Goal: Task Accomplishment & Management: Manage account settings

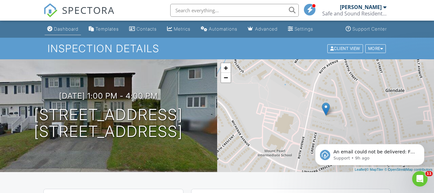
click at [67, 30] on div "Dashboard" at bounding box center [66, 28] width 24 height 5
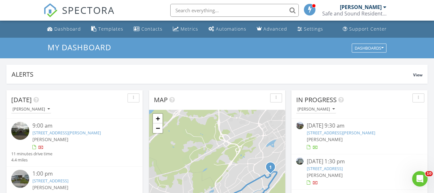
click at [330, 134] on link "29 Bishops Rd, Bay Roberts, NL A0A 1G0" at bounding box center [341, 133] width 68 height 6
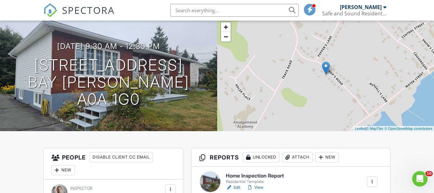
scroll to position [129, 0]
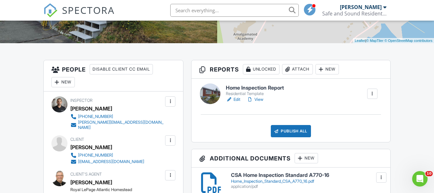
click at [235, 98] on link "Edit" at bounding box center [233, 99] width 14 height 6
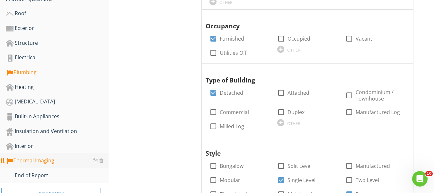
scroll to position [193, 0]
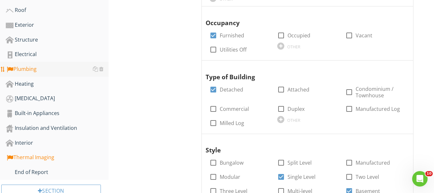
click at [32, 69] on div "Plumbing" at bounding box center [57, 69] width 103 height 8
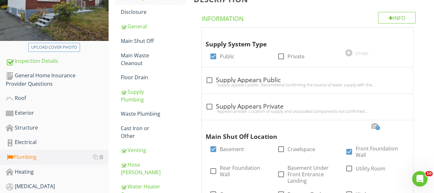
scroll to position [64, 0]
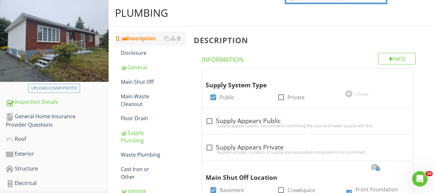
click at [144, 40] on div "Description" at bounding box center [153, 38] width 65 height 8
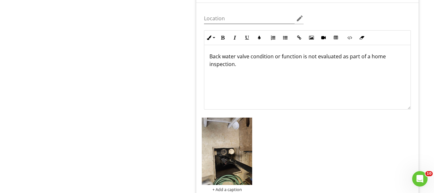
scroll to position [1826, 0]
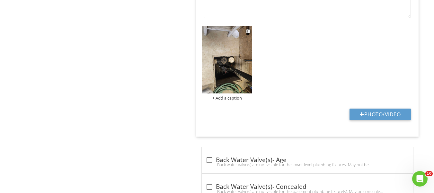
click at [225, 59] on img at bounding box center [227, 59] width 50 height 67
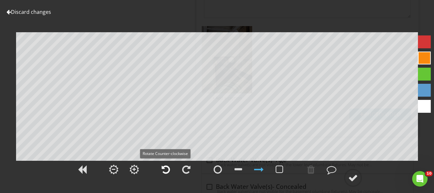
click at [165, 167] on div at bounding box center [166, 169] width 8 height 10
click at [350, 175] on div at bounding box center [354, 178] width 10 height 10
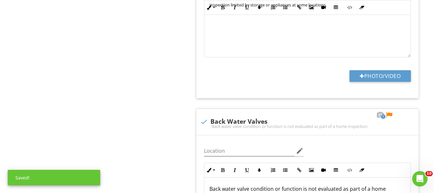
scroll to position [1601, 0]
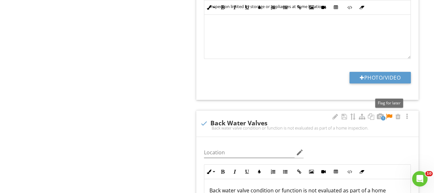
click at [389, 113] on div at bounding box center [390, 116] width 8 height 6
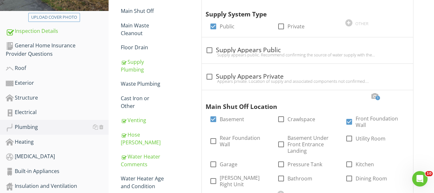
scroll to position [219, 0]
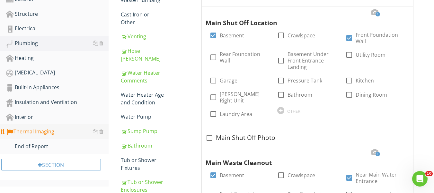
click at [35, 132] on div "Thermal Imaging" at bounding box center [57, 131] width 103 height 8
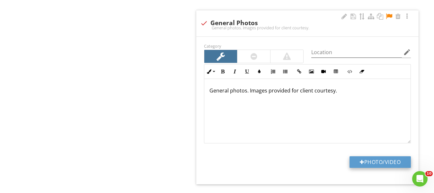
scroll to position [1019, 0]
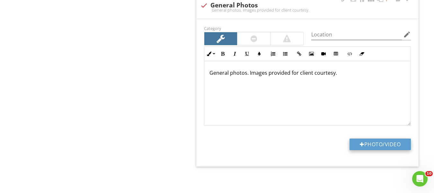
click at [375, 145] on button "Photo/Video" at bounding box center [380, 144] width 61 height 12
type input "C:\fakepath\FLIR4044.jpg"
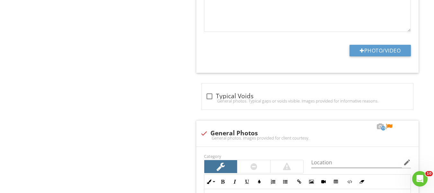
scroll to position [890, 0]
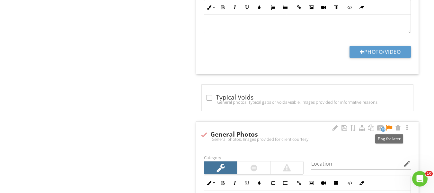
click at [390, 124] on div at bounding box center [390, 127] width 8 height 6
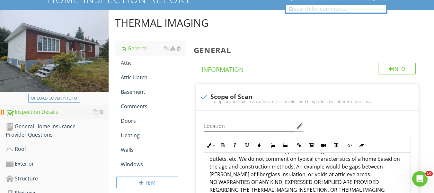
scroll to position [0, 0]
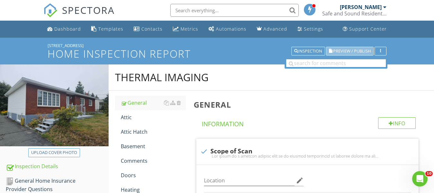
click at [349, 50] on span "Preview / Publish" at bounding box center [352, 51] width 38 height 4
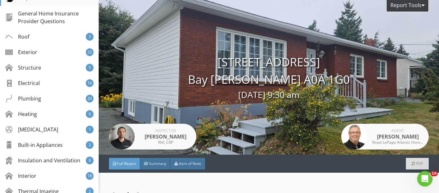
scroll to position [161, 0]
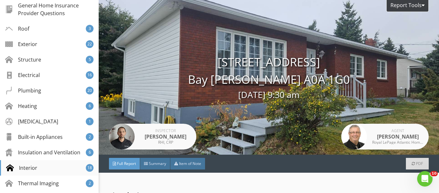
click at [38, 167] on div "Interior 18" at bounding box center [49, 167] width 99 height 15
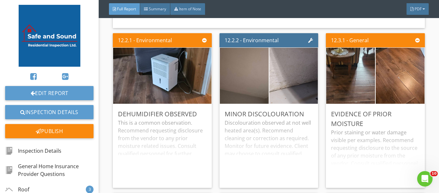
scroll to position [0, 0]
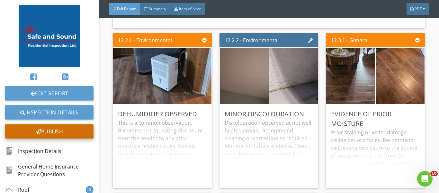
click at [59, 130] on div "Publish" at bounding box center [49, 131] width 88 height 14
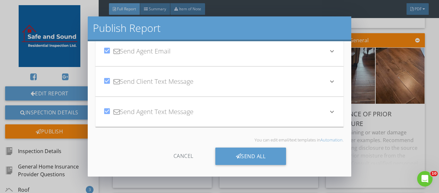
scroll to position [54, 0]
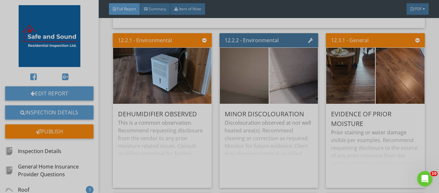
click at [425, 136] on div at bounding box center [219, 96] width 439 height 193
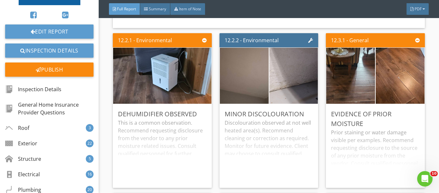
scroll to position [129, 0]
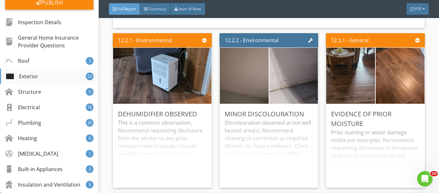
click at [35, 76] on div "Exterior" at bounding box center [22, 76] width 32 height 8
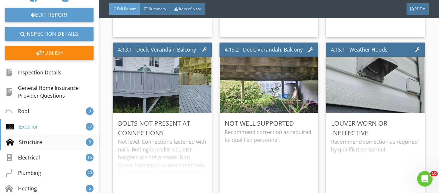
scroll to position [64, 0]
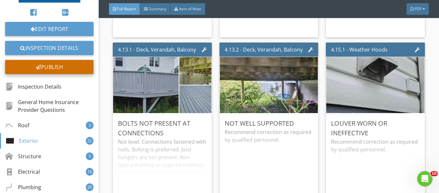
click at [54, 71] on div "Publish" at bounding box center [49, 67] width 88 height 14
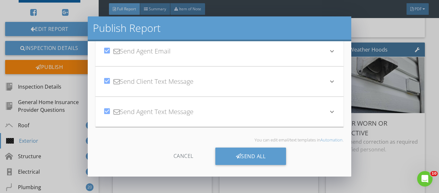
scroll to position [54, 0]
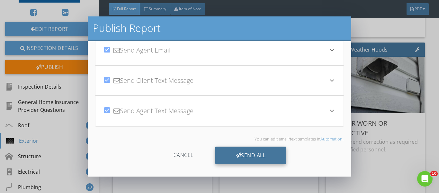
click at [245, 159] on div "Send All" at bounding box center [250, 154] width 71 height 17
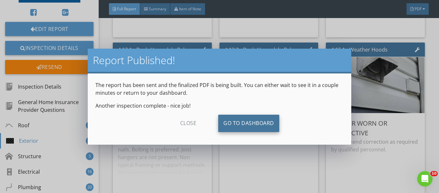
click at [255, 125] on link "Go To Dashboard" at bounding box center [248, 122] width 61 height 17
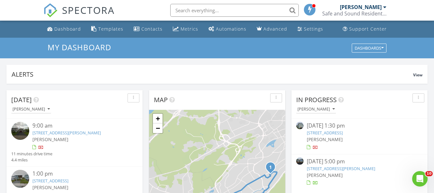
click at [325, 133] on link "39 Front Rd, Dildo, NL A0B 1P0" at bounding box center [325, 133] width 36 height 6
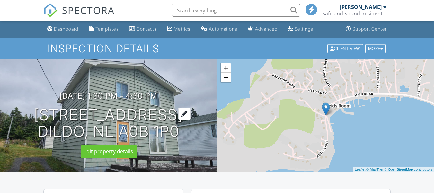
click at [181, 113] on div at bounding box center [184, 114] width 13 height 12
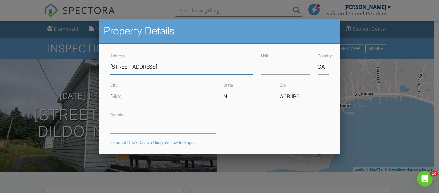
click at [117, 67] on input "[STREET_ADDRESS]" at bounding box center [181, 67] width 143 height 16
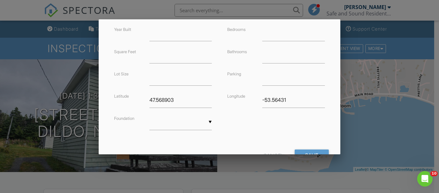
scroll to position [187, 0]
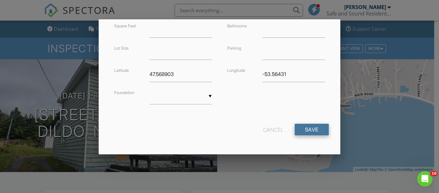
type input "[STREET_ADDRESS]"
click at [307, 129] on input "Save" at bounding box center [312, 129] width 34 height 12
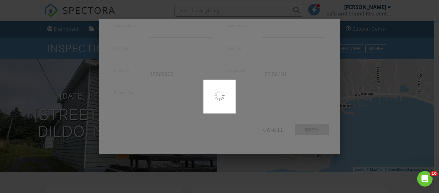
type input "47.5643944"
type input "-53.5524558"
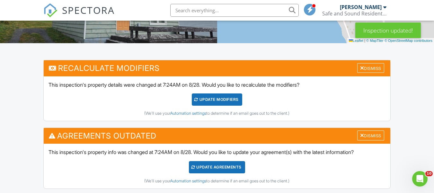
click at [223, 169] on div "Update Agreements" at bounding box center [217, 167] width 56 height 12
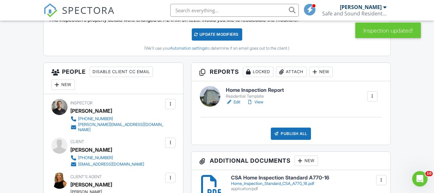
scroll to position [193, 0]
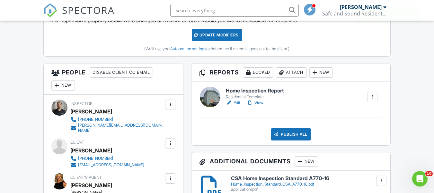
click at [236, 103] on link "Edit" at bounding box center [233, 102] width 14 height 6
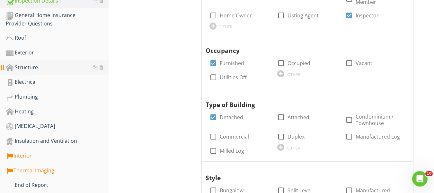
scroll to position [225, 0]
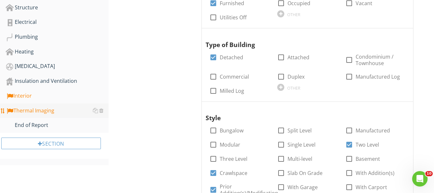
click at [32, 110] on div "Thermal Imaging" at bounding box center [57, 110] width 103 height 8
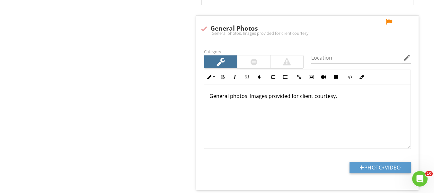
scroll to position [997, 0]
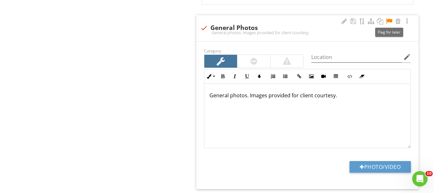
click at [390, 21] on div at bounding box center [390, 21] width 8 height 6
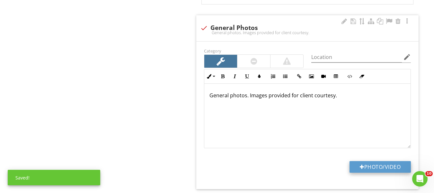
click at [387, 165] on button "Photo/Video" at bounding box center [380, 167] width 61 height 12
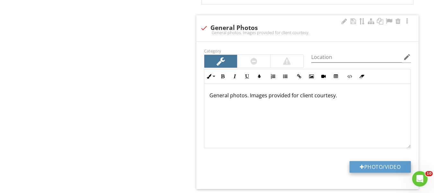
type input "C:\fakepath\FLIR4065.jpg"
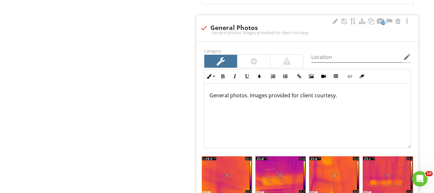
click at [249, 96] on p "General photos. Images provided for client courtesy." at bounding box center [308, 95] width 196 height 8
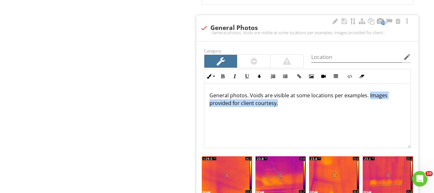
drag, startPoint x: 276, startPoint y: 103, endPoint x: 368, endPoint y: 96, distance: 91.9
click at [368, 96] on p "General photos. Voids are visible at some locations per examples. Images provid…" at bounding box center [308, 98] width 196 height 15
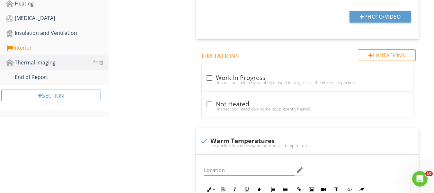
scroll to position [183, 0]
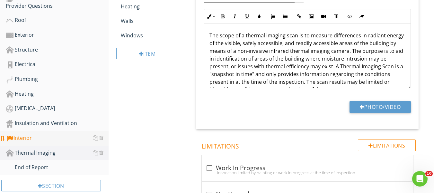
click at [27, 139] on div "Interior" at bounding box center [57, 138] width 103 height 8
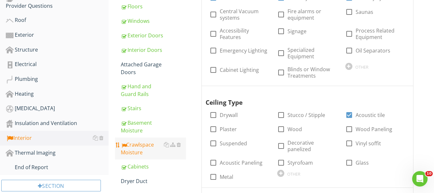
click at [138, 147] on div "Crawlspace Moisture" at bounding box center [153, 148] width 65 height 15
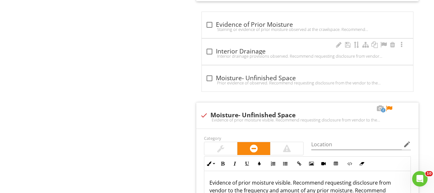
scroll to position [472, 0]
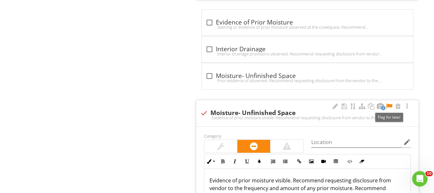
click at [391, 105] on div at bounding box center [390, 106] width 8 height 6
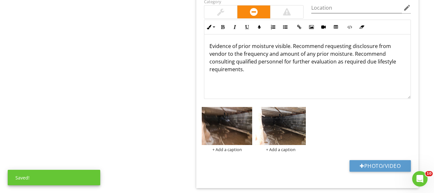
scroll to position [628, 0]
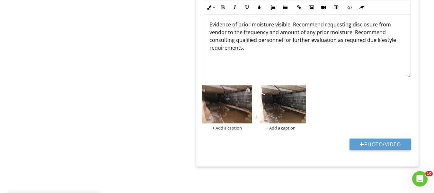
click at [249, 90] on div at bounding box center [248, 89] width 4 height 5
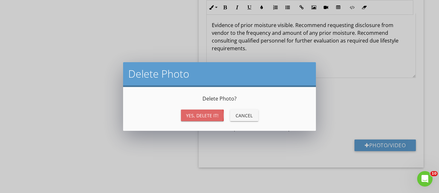
click at [191, 115] on div "Yes, Delete it!" at bounding box center [202, 115] width 32 height 7
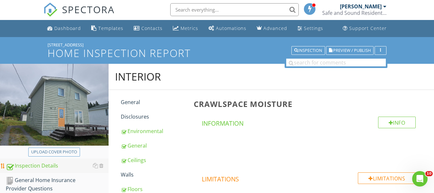
scroll to position [0, 0]
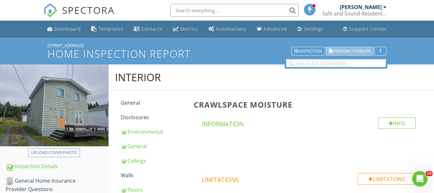
click at [360, 51] on span "Preview / Publish" at bounding box center [352, 51] width 38 height 4
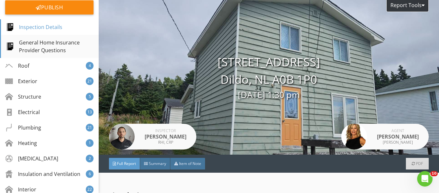
scroll to position [129, 0]
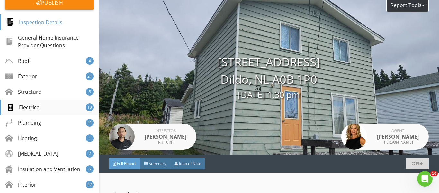
click at [43, 105] on div "Electrical 13" at bounding box center [49, 106] width 99 height 15
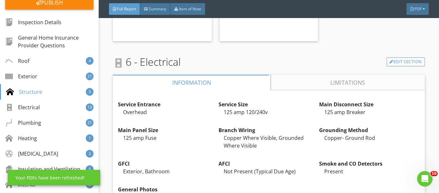
scroll to position [3906, 0]
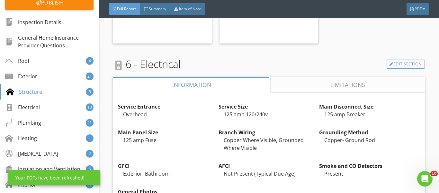
click at [337, 77] on link "Limitations" at bounding box center [348, 84] width 154 height 15
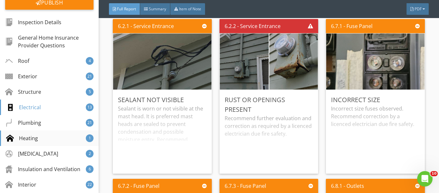
scroll to position [193, 0]
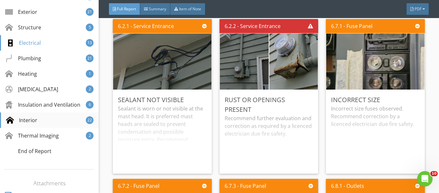
click at [34, 121] on div "Interior" at bounding box center [21, 120] width 31 height 8
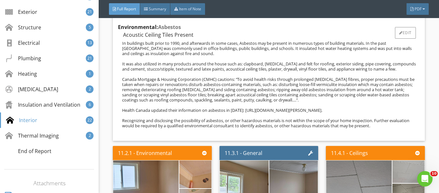
scroll to position [7678, 0]
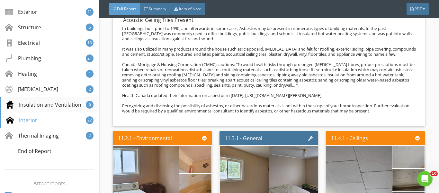
click at [38, 105] on div "Insulation and Ventilation" at bounding box center [43, 105] width 75 height 8
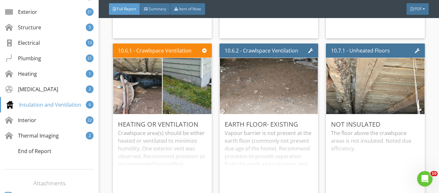
scroll to position [7313, 0]
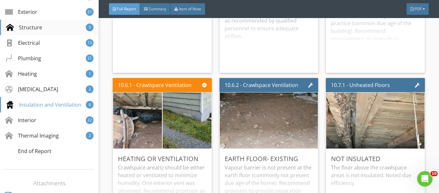
click at [35, 26] on div "Structure" at bounding box center [24, 27] width 36 height 8
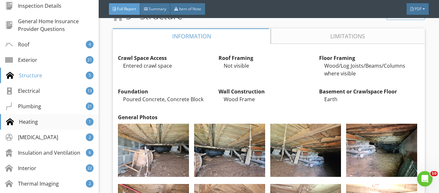
scroll to position [129, 0]
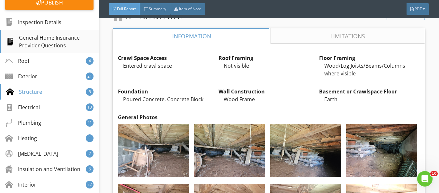
click at [53, 46] on div "General Home Insurance Provider Questions" at bounding box center [49, 41] width 87 height 15
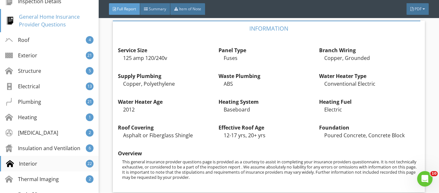
scroll to position [161, 0]
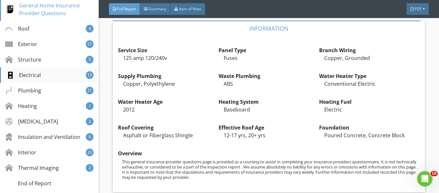
click at [37, 73] on div "Electrical" at bounding box center [23, 75] width 35 height 8
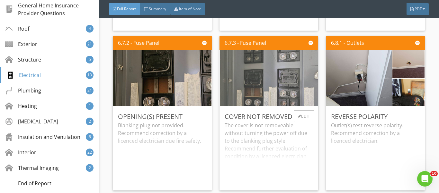
scroll to position [4306, 0]
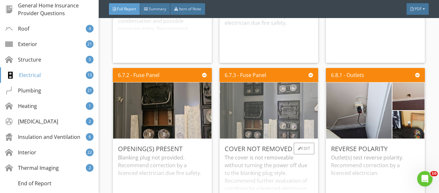
click at [270, 100] on img at bounding box center [269, 110] width 187 height 140
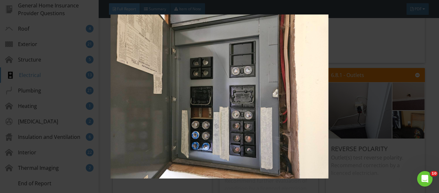
click at [270, 100] on img at bounding box center [220, 95] width 398 height 163
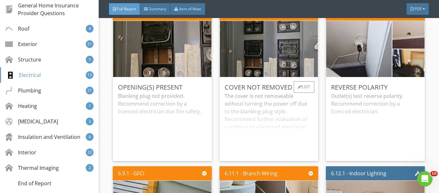
scroll to position [4371, 0]
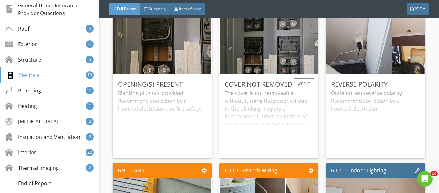
click at [251, 106] on div "The cover is not removeable without turning the power off due to the blanking p…" at bounding box center [269, 121] width 88 height 64
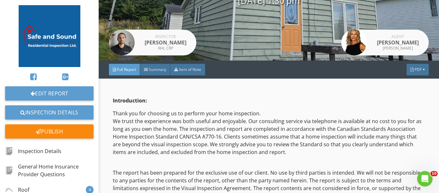
scroll to position [0, 0]
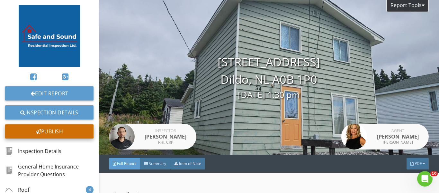
click at [54, 129] on div "Publish" at bounding box center [49, 131] width 88 height 14
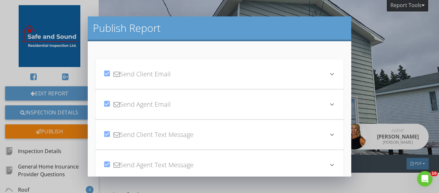
click at [106, 102] on div at bounding box center [107, 103] width 11 height 11
checkbox input "false"
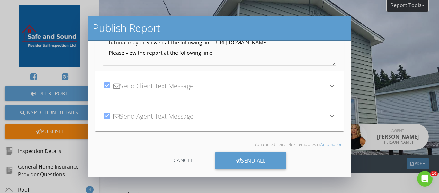
scroll to position [198, 0]
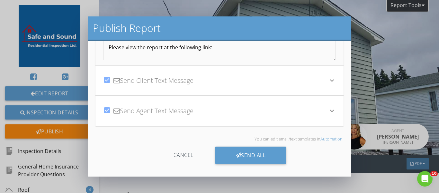
click at [107, 110] on div at bounding box center [107, 110] width 11 height 11
checkbox input "false"
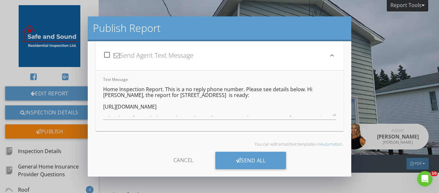
scroll to position [114, 0]
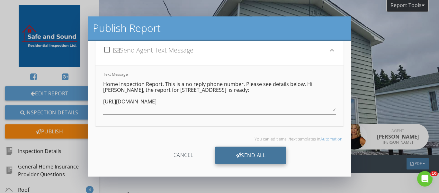
click at [261, 153] on div "Send All" at bounding box center [250, 154] width 71 height 17
type textarea "Home Inspection Report. This is a no reply phone number. Please see details bel…"
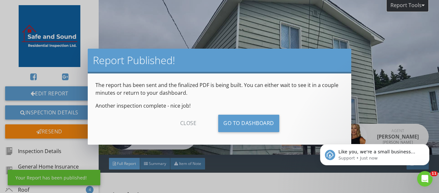
scroll to position [0, 0]
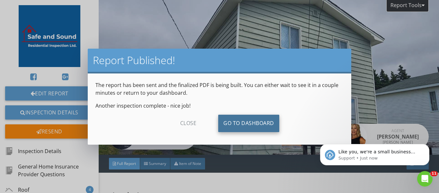
click at [262, 122] on link "Go To Dashboard" at bounding box center [248, 122] width 61 height 17
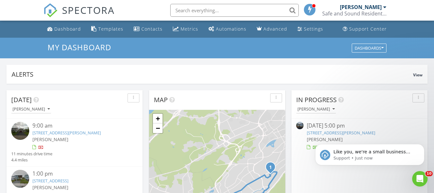
click at [320, 131] on div "Like you, we're a small business that relies on reviews to grow. If you have a …" at bounding box center [370, 125] width 118 height 80
click at [330, 128] on div "08/27/25 5:00 pm" at bounding box center [359, 126] width 105 height 8
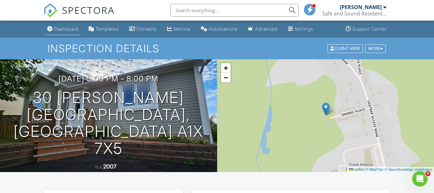
click at [60, 28] on div "Dashboard" at bounding box center [66, 28] width 24 height 5
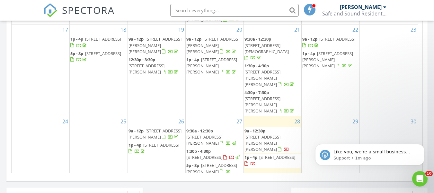
scroll to position [418, 0]
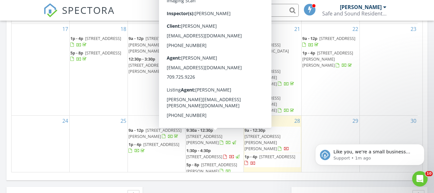
click at [211, 161] on span "[STREET_ADDRESS][PERSON_NAME]" at bounding box center [212, 167] width 51 height 12
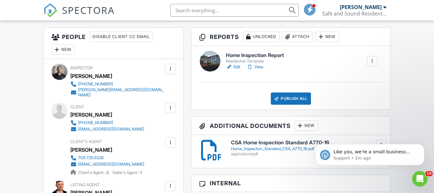
scroll to position [161, 0]
click at [238, 66] on link "Edit" at bounding box center [233, 67] width 14 height 6
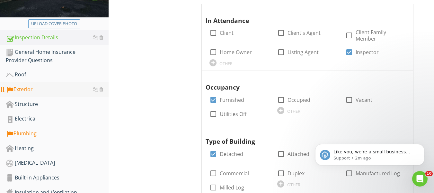
click at [30, 90] on div "Exterior" at bounding box center [57, 89] width 103 height 8
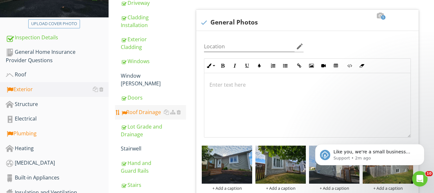
click at [151, 108] on div "Roof Drainage" at bounding box center [153, 112] width 65 height 8
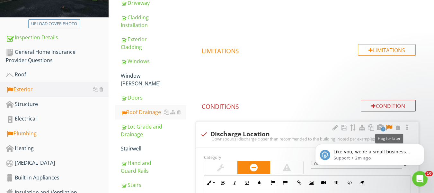
click at [391, 127] on div at bounding box center [390, 127] width 8 height 6
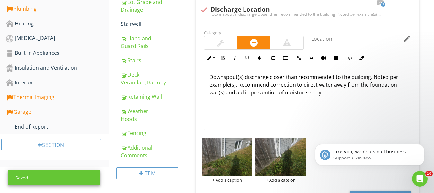
scroll to position [257, 0]
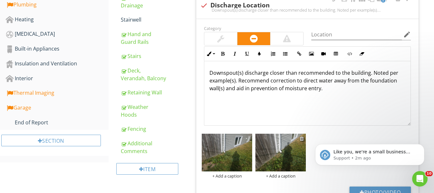
click at [302, 138] on div at bounding box center [302, 138] width 4 height 5
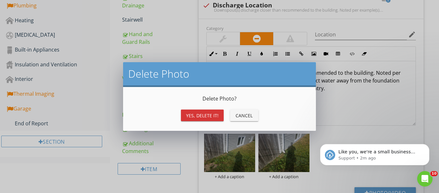
click at [199, 117] on div "Yes, Delete it!" at bounding box center [202, 115] width 32 height 7
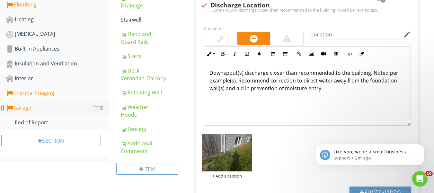
click at [25, 107] on div "Garage" at bounding box center [57, 108] width 103 height 8
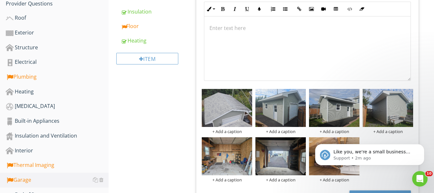
scroll to position [96, 0]
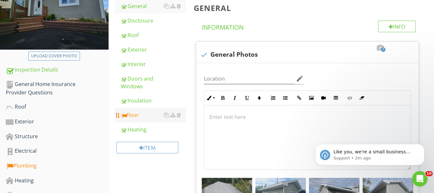
click at [132, 115] on div "Floor" at bounding box center [153, 115] width 65 height 8
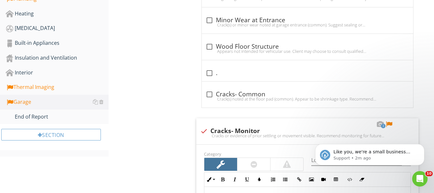
scroll to position [289, 0]
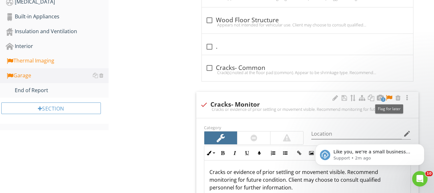
click at [389, 97] on div at bounding box center [390, 98] width 8 height 6
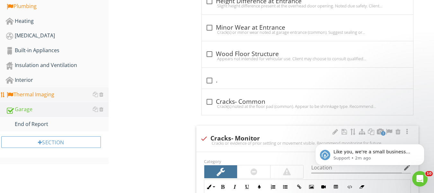
scroll to position [161, 0]
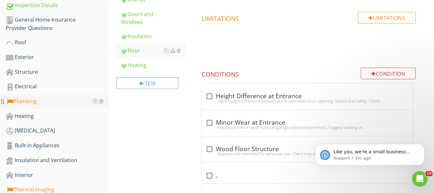
click at [28, 101] on div "Plumbing" at bounding box center [57, 101] width 103 height 8
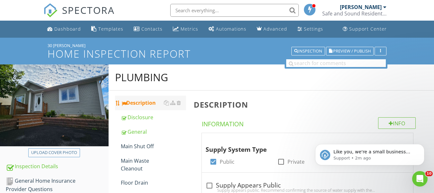
click at [149, 102] on div "Description" at bounding box center [153, 103] width 65 height 8
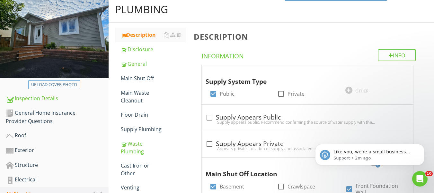
scroll to position [161, 0]
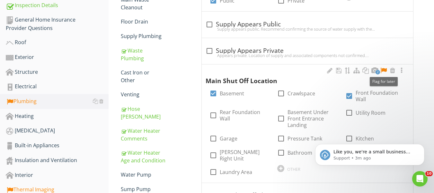
click at [386, 69] on div at bounding box center [384, 70] width 8 height 6
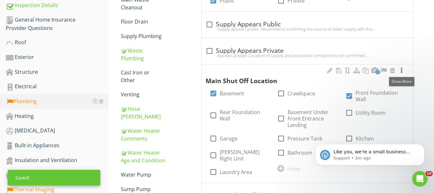
click at [402, 70] on div at bounding box center [402, 70] width 8 height 6
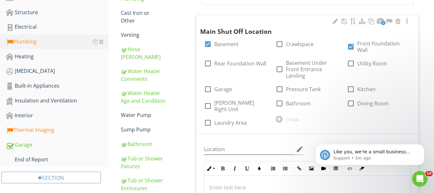
scroll to position [322, 0]
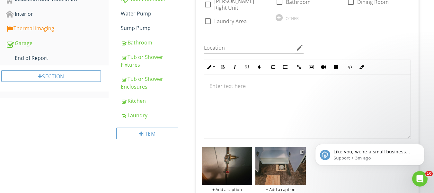
click at [302, 149] on div at bounding box center [302, 151] width 4 height 5
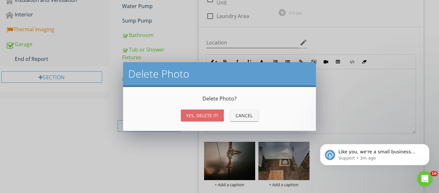
click at [205, 115] on div "Yes, Delete it!" at bounding box center [202, 115] width 32 height 7
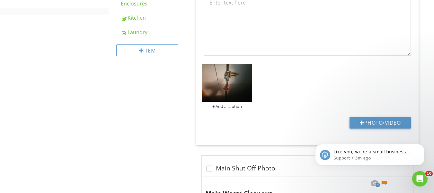
scroll to position [482, 0]
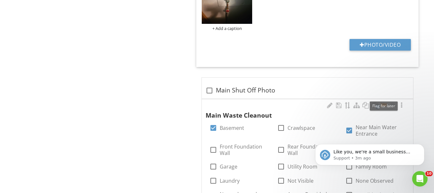
click at [384, 102] on div at bounding box center [384, 105] width 8 height 6
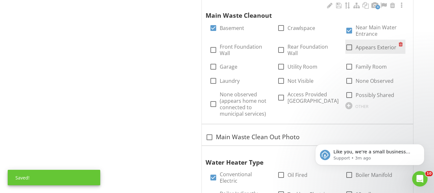
scroll to position [514, 0]
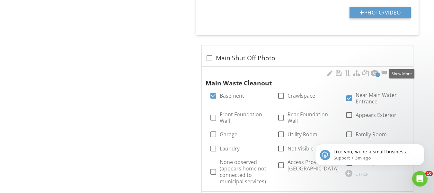
click at [400, 70] on div at bounding box center [402, 73] width 8 height 6
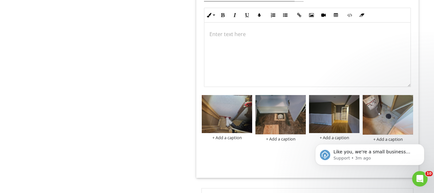
scroll to position [740, 0]
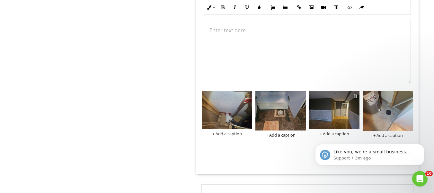
click at [356, 93] on div at bounding box center [356, 95] width 4 height 5
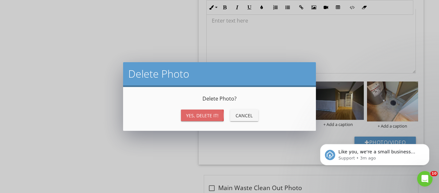
click at [195, 111] on button "Yes, Delete it!" at bounding box center [202, 115] width 43 height 12
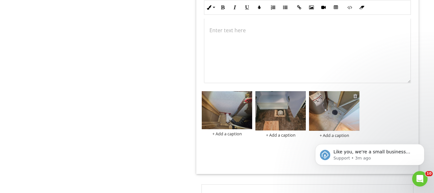
click at [355, 93] on div at bounding box center [356, 95] width 4 height 5
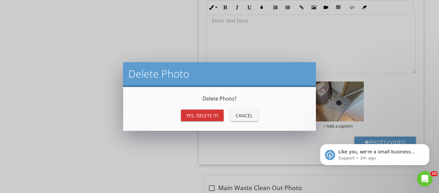
click at [205, 115] on div "Yes, Delete it!" at bounding box center [202, 115] width 32 height 7
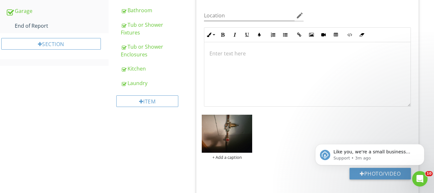
scroll to position [225, 0]
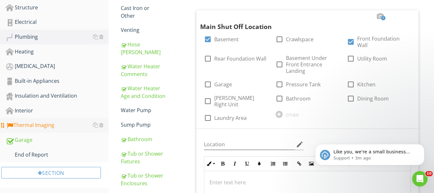
click at [30, 127] on div "Thermal Imaging" at bounding box center [57, 125] width 103 height 8
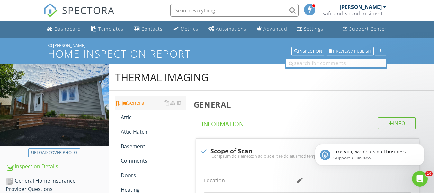
click at [139, 101] on div "General" at bounding box center [153, 103] width 65 height 8
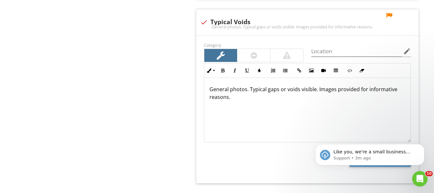
scroll to position [1009, 0]
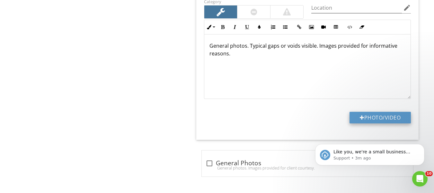
click at [374, 115] on button "Photo/Video" at bounding box center [380, 118] width 61 height 12
type input "C:\fakepath\FLIR4080.jpg"
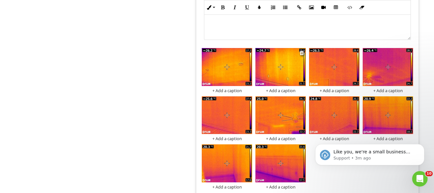
scroll to position [1073, 0]
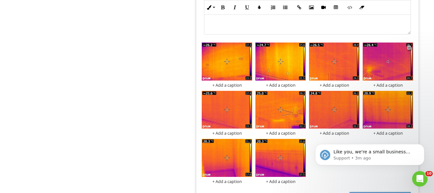
click at [410, 46] on div at bounding box center [409, 47] width 4 height 5
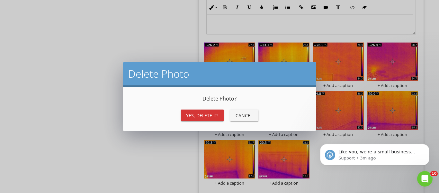
click at [199, 115] on div "Yes, Delete it!" at bounding box center [202, 115] width 32 height 7
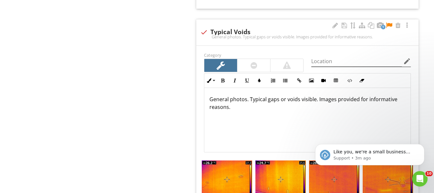
scroll to position [945, 0]
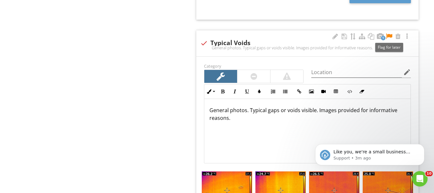
click at [390, 34] on div at bounding box center [390, 36] width 8 height 6
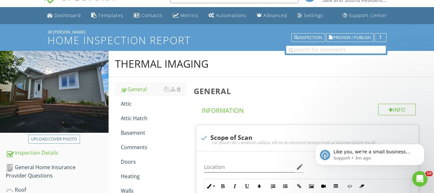
scroll to position [12, 0]
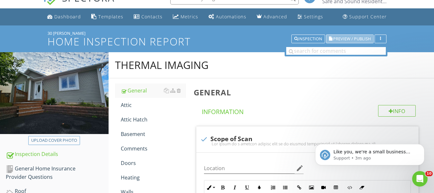
click at [355, 37] on span "Preview / Publish" at bounding box center [352, 39] width 38 height 4
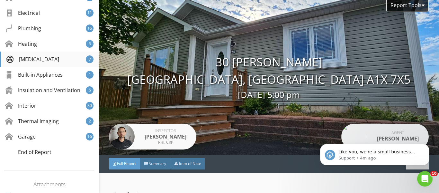
scroll to position [225, 0]
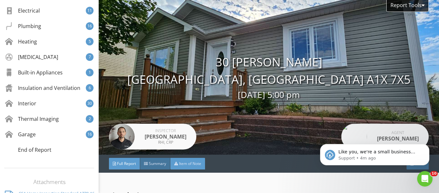
click at [191, 161] on span "Item of Note" at bounding box center [190, 162] width 22 height 5
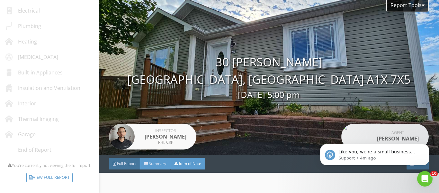
click at [148, 163] on div at bounding box center [146, 163] width 4 height 4
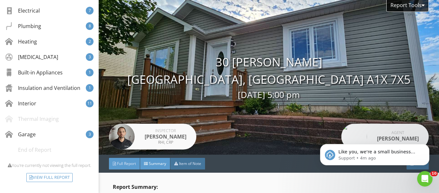
click at [129, 161] on span "Full Report" at bounding box center [126, 162] width 19 height 5
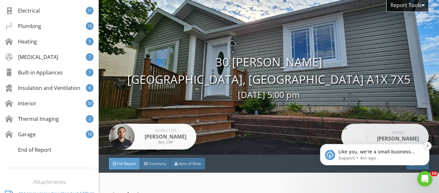
click at [428, 145] on icon "Dismiss notification" at bounding box center [428, 146] width 4 height 4
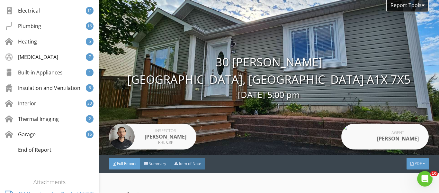
click at [415, 162] on span "PDF" at bounding box center [418, 162] width 7 height 5
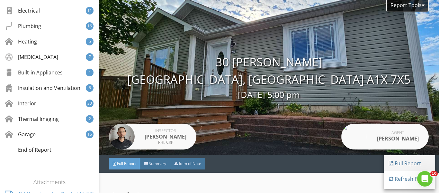
click at [408, 161] on div "Full Report" at bounding box center [409, 163] width 41 height 8
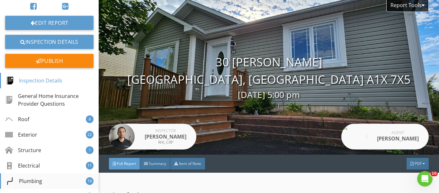
scroll to position [64, 0]
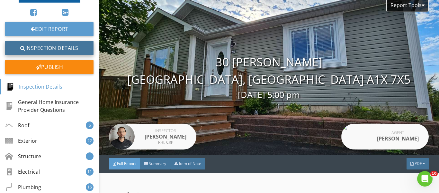
click at [58, 46] on link "Inspection Details" at bounding box center [49, 48] width 88 height 14
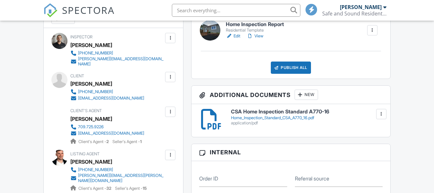
scroll to position [225, 0]
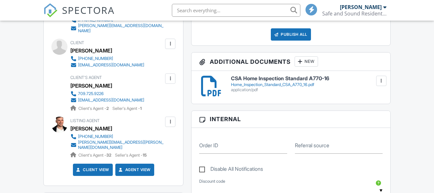
click at [172, 75] on div at bounding box center [170, 78] width 6 height 6
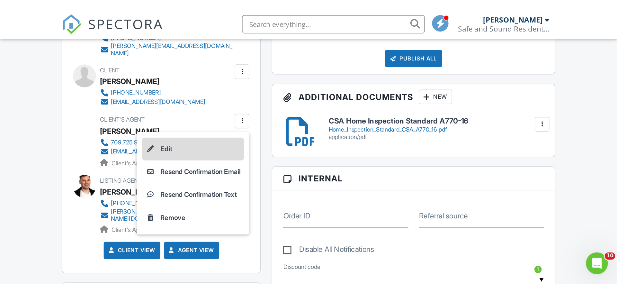
scroll to position [0, 0]
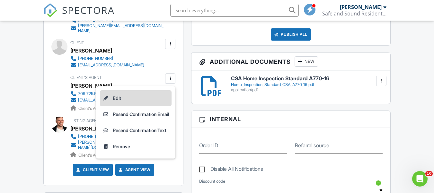
click at [125, 96] on li "Edit" at bounding box center [136, 98] width 72 height 16
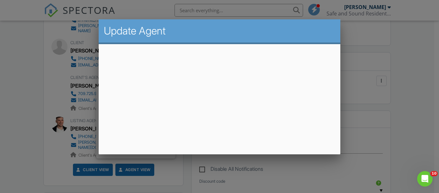
click at [414, 96] on div at bounding box center [219, 88] width 439 height 241
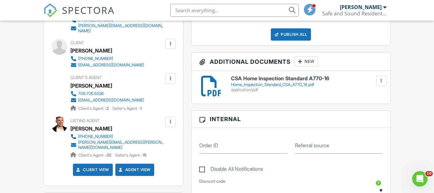
click at [170, 75] on div at bounding box center [170, 78] width 6 height 6
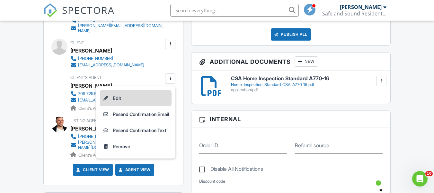
click at [124, 91] on li "Edit" at bounding box center [136, 98] width 72 height 16
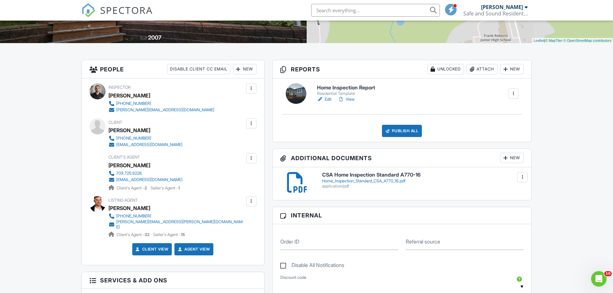
click at [252, 160] on div at bounding box center [251, 158] width 6 height 6
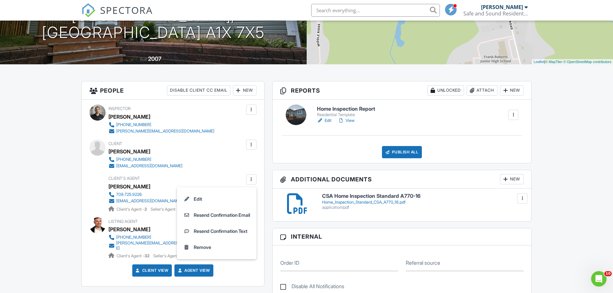
scroll to position [96, 0]
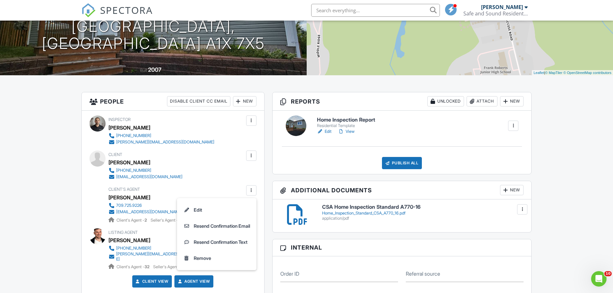
click at [352, 131] on link "View" at bounding box center [346, 131] width 17 height 6
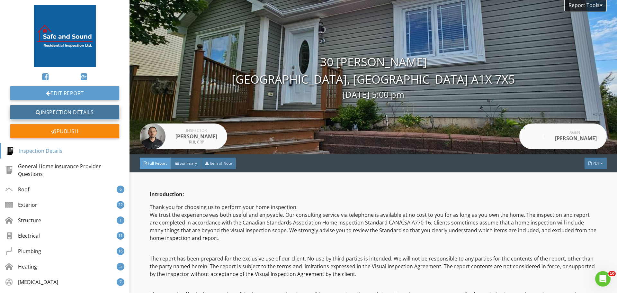
click at [54, 111] on link "Inspection Details" at bounding box center [64, 112] width 109 height 14
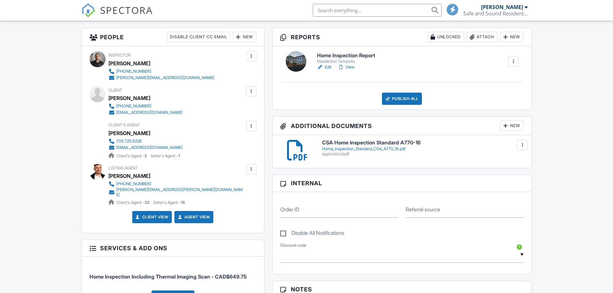
click at [253, 128] on div at bounding box center [251, 126] width 6 height 6
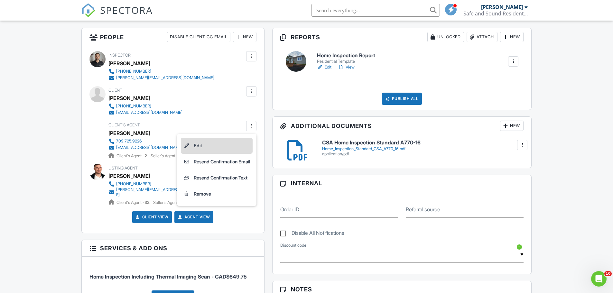
click at [201, 146] on li "Edit" at bounding box center [217, 146] width 72 height 16
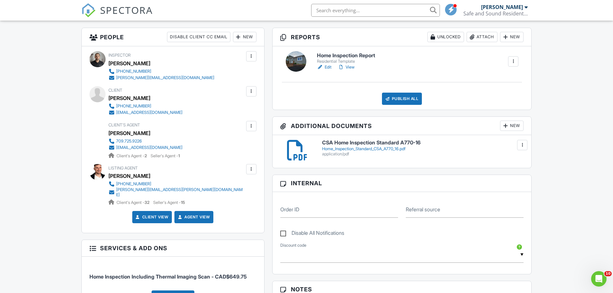
click at [250, 127] on div at bounding box center [251, 126] width 6 height 6
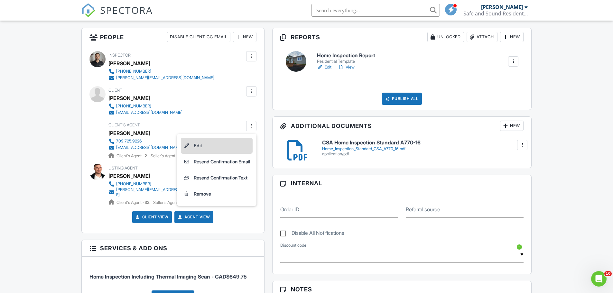
click at [199, 146] on li "Edit" at bounding box center [217, 146] width 72 height 16
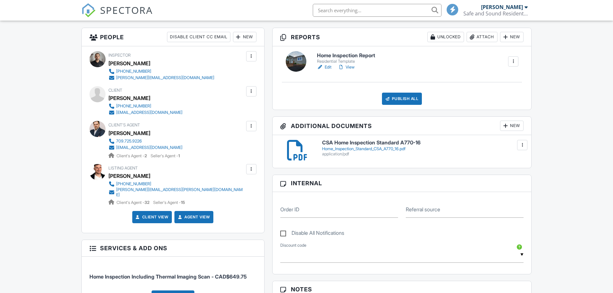
click at [349, 66] on link "View" at bounding box center [346, 67] width 17 height 6
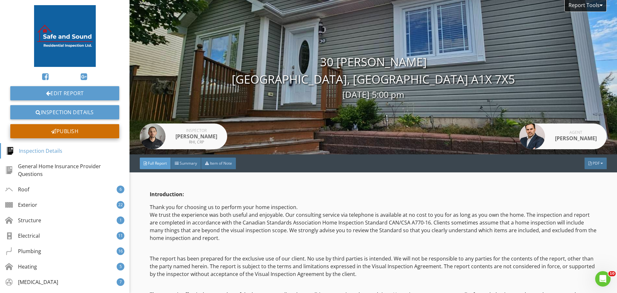
click at [61, 132] on div "Publish" at bounding box center [64, 131] width 109 height 14
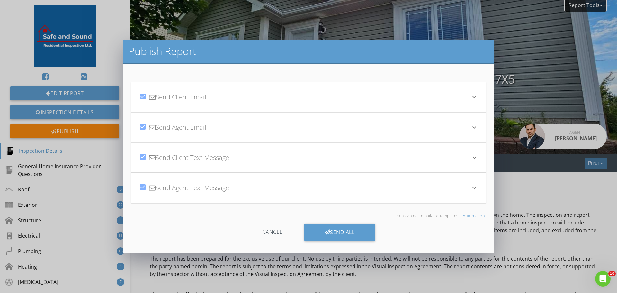
click at [287, 17] on div "Publish Report check_box Send Client Email keyboard_arrow_down Subject Your Hom…" at bounding box center [308, 146] width 617 height 293
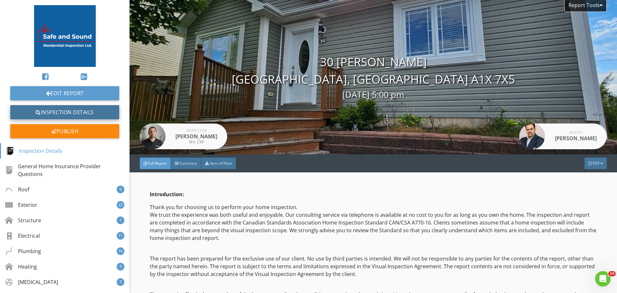
click at [67, 112] on link "Inspection Details" at bounding box center [64, 112] width 109 height 14
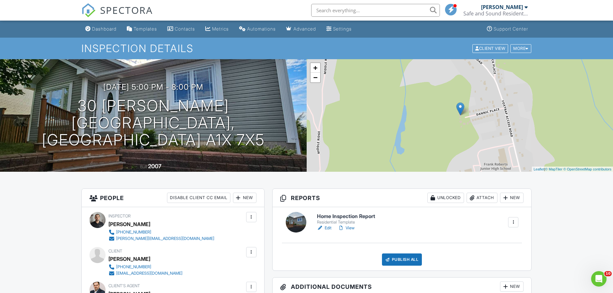
click at [398, 258] on div "Publish All" at bounding box center [402, 259] width 40 height 12
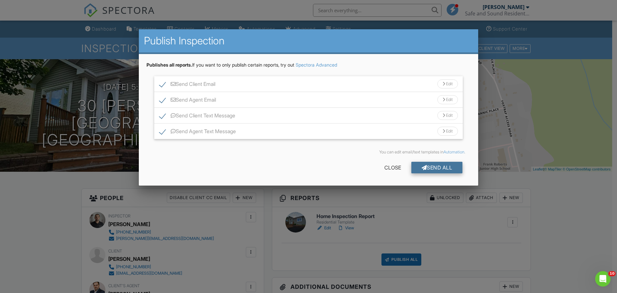
click at [439, 168] on div "Send All" at bounding box center [437, 168] width 51 height 12
